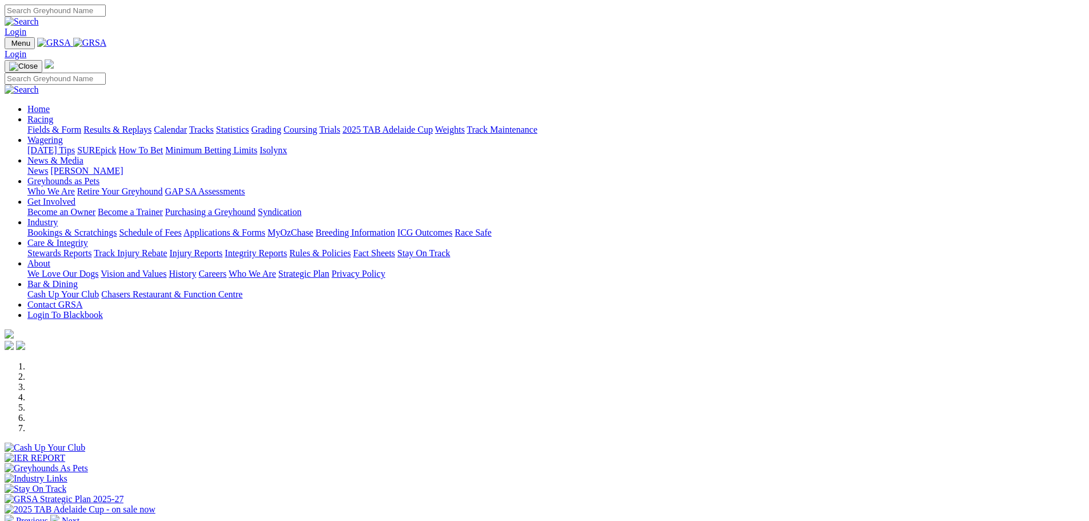
click at [151, 125] on link "Results & Replays" at bounding box center [117, 130] width 68 height 10
